Goal: Task Accomplishment & Management: Complete application form

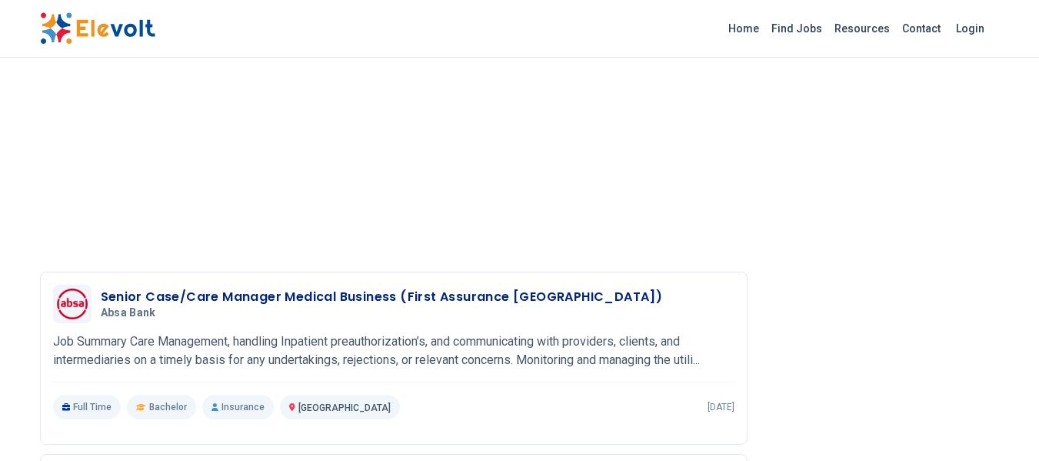
scroll to position [2076, 0]
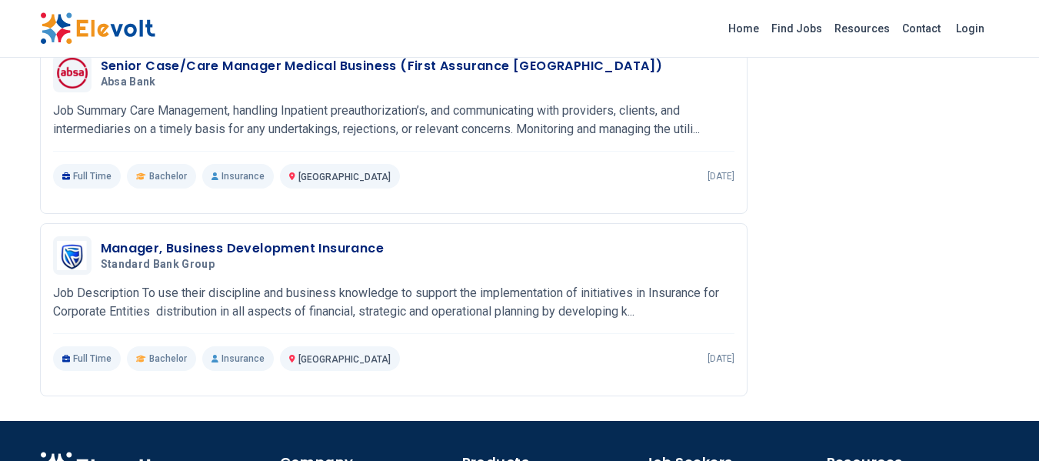
click at [384, 112] on p "Job Summary Care Management, handling Inpatient preauthorization’s, and communi…" at bounding box center [393, 119] width 681 height 37
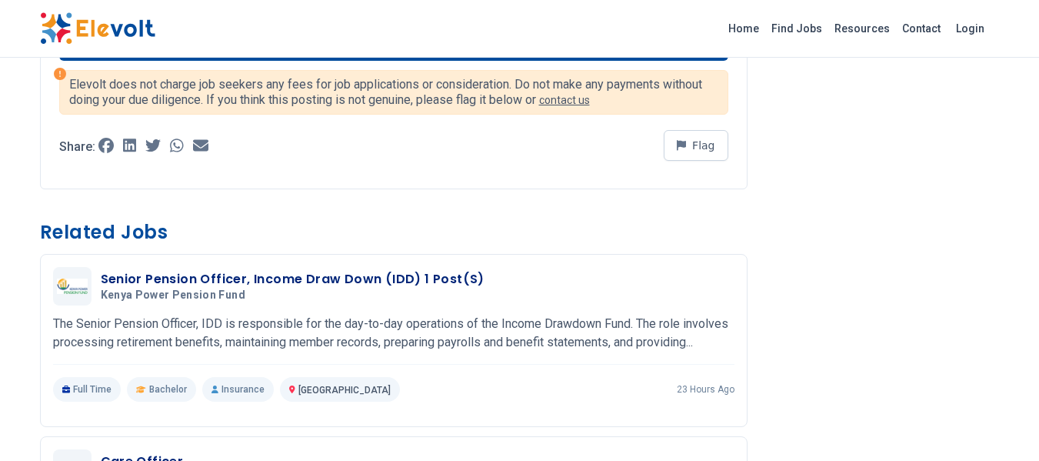
scroll to position [1615, 0]
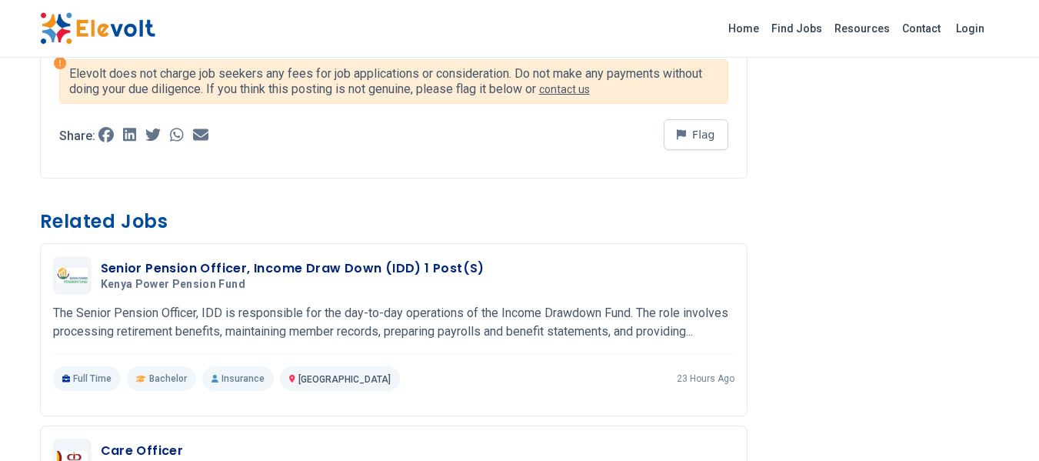
click at [370, 321] on p "The Senior Pension Officer, IDD is responsible for the day-to-day operations of…" at bounding box center [393, 322] width 681 height 37
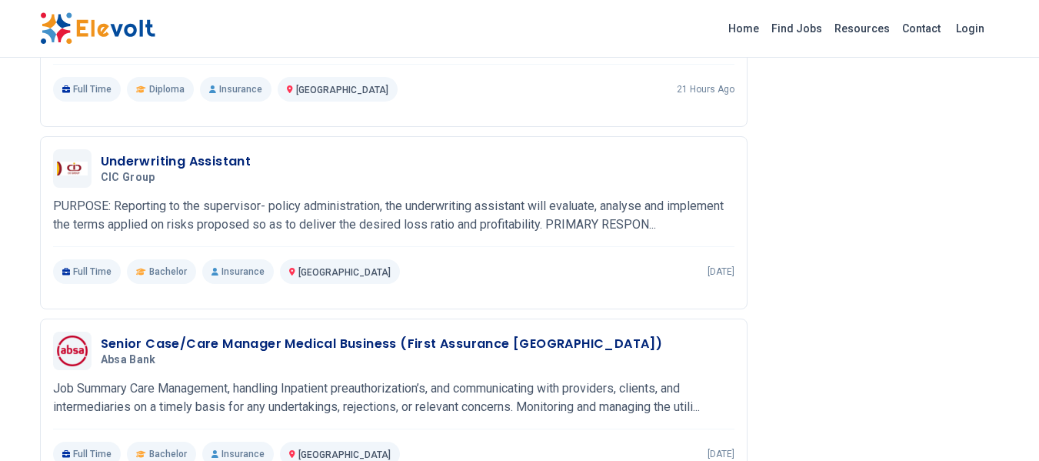
scroll to position [1845, 0]
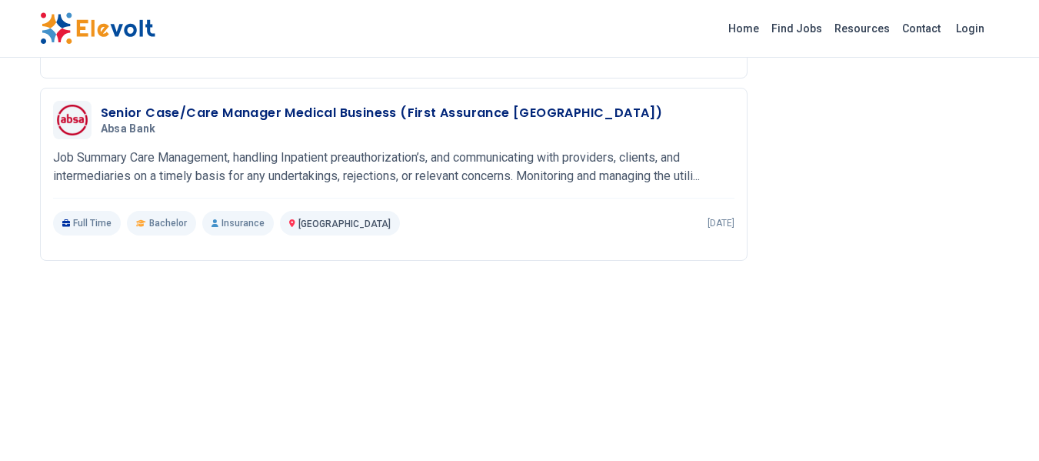
click at [318, 121] on h3 "Senior Case/Care Manager Medical Business (First Assurance Kenya)" at bounding box center [382, 113] width 562 height 18
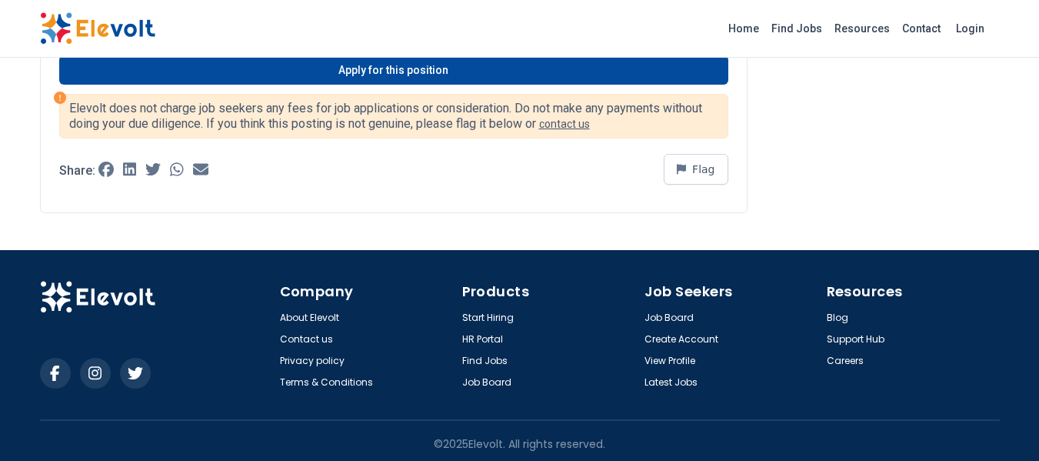
scroll to position [1349, 0]
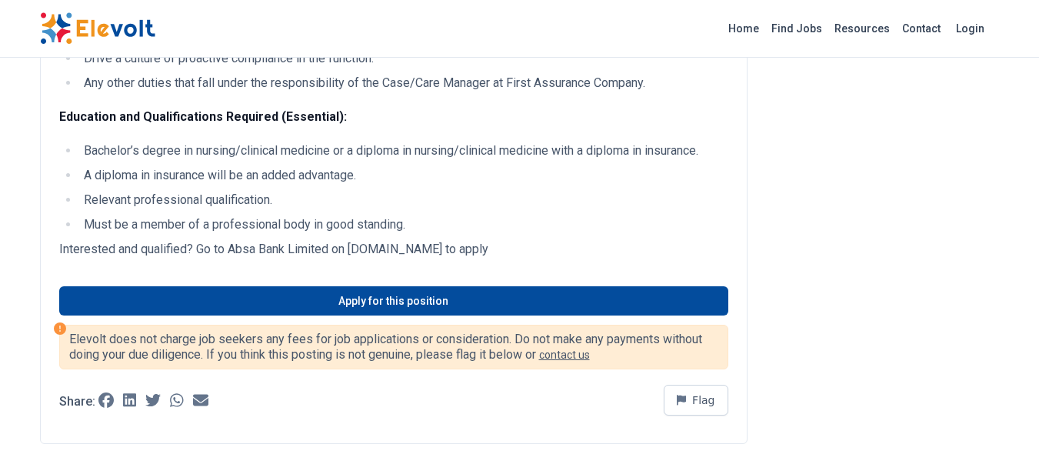
click at [395, 298] on link "Apply for this position" at bounding box center [393, 300] width 669 height 29
